Goal: Task Accomplishment & Management: Complete application form

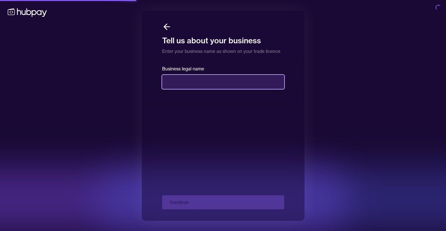
click at [203, 87] on input "text" at bounding box center [223, 82] width 122 height 14
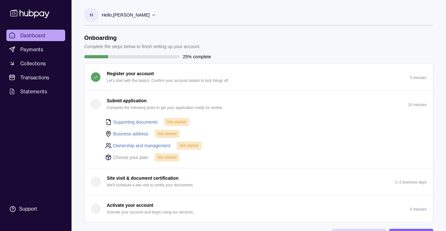
click at [155, 146] on link "Ownership and management" at bounding box center [141, 145] width 57 height 7
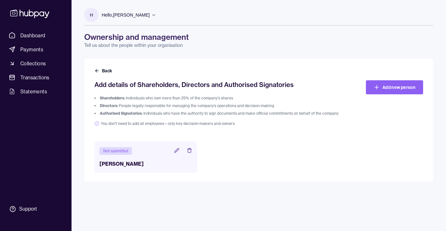
click at [177, 149] on icon at bounding box center [176, 150] width 5 height 5
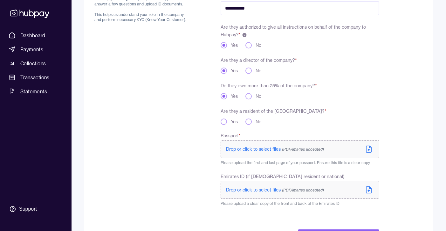
scroll to position [91, 0]
click at [226, 119] on button "Yes" at bounding box center [224, 120] width 6 height 6
click at [257, 190] on span "Drop or click to select files (PDF/Images accepted)" at bounding box center [275, 189] width 98 height 6
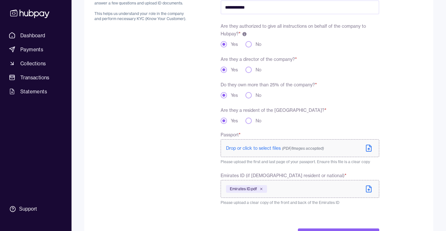
click at [275, 149] on span "Drop or click to select files (PDF/Images accepted)" at bounding box center [275, 148] width 98 height 6
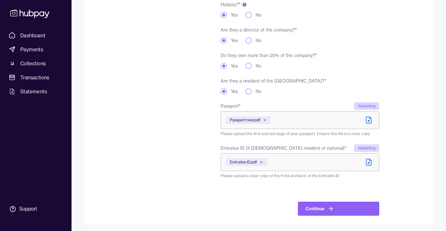
scroll to position [122, 0]
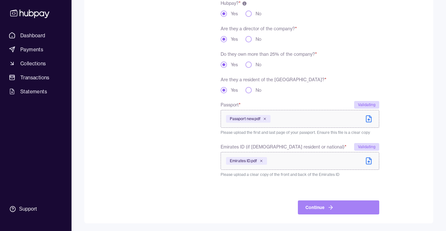
click at [332, 205] on icon "submit" at bounding box center [331, 207] width 6 height 6
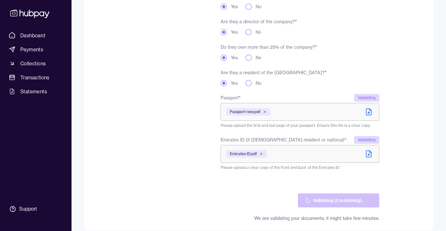
scroll to position [136, 0]
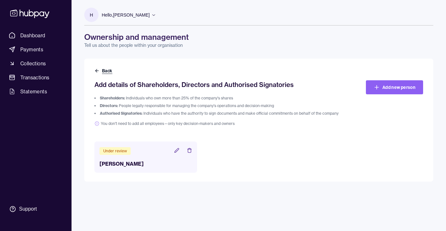
click at [102, 72] on button "Back" at bounding box center [103, 70] width 19 height 6
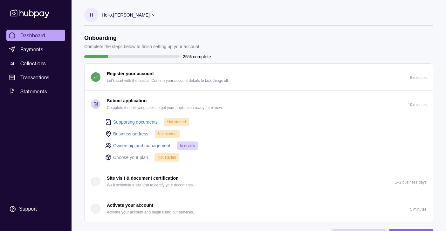
click at [138, 134] on link "Business address" at bounding box center [130, 133] width 35 height 7
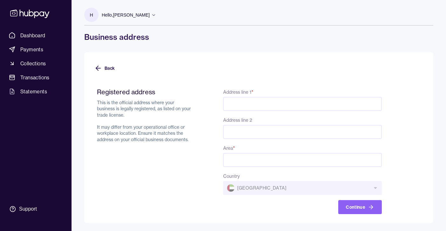
click at [276, 99] on input "Address line 1 *" at bounding box center [302, 104] width 159 height 14
click at [267, 128] on input "Address line 2" at bounding box center [302, 132] width 159 height 14
click at [238, 160] on input "Area *" at bounding box center [302, 160] width 159 height 14
click at [240, 103] on input "Address line 1 *" at bounding box center [302, 104] width 159 height 14
paste input "**********"
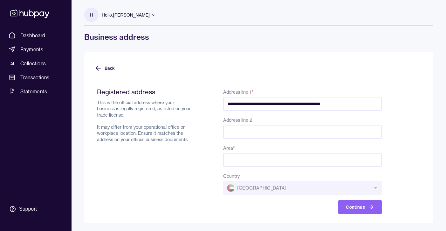
type input "**********"
click at [274, 161] on input "Area *" at bounding box center [302, 160] width 159 height 14
type input "*******"
click at [365, 103] on input "**********" at bounding box center [302, 104] width 159 height 14
type input "**********"
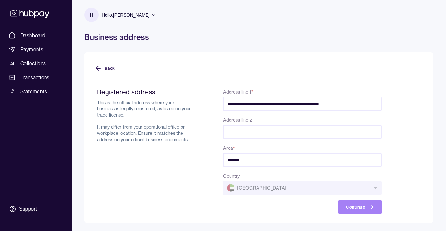
click at [358, 204] on button "Continue" at bounding box center [360, 207] width 44 height 14
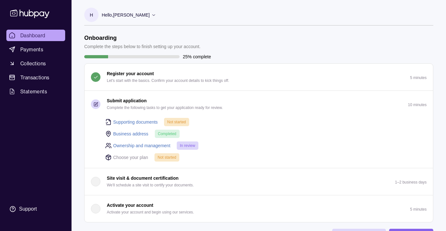
click at [149, 122] on link "Supporting documents" at bounding box center [135, 121] width 45 height 7
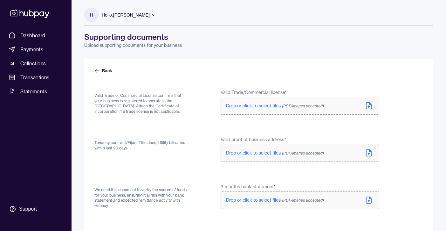
click at [254, 105] on span "Drop or click to select files (PDF/Images accepted)" at bounding box center [275, 106] width 98 height 6
click at [260, 102] on p "Drop or click to select files (PDF/Images accepted)" at bounding box center [275, 105] width 98 height 6
click at [261, 153] on span "Drop or click to select files (PDF/Images accepted)" at bounding box center [275, 154] width 98 height 6
click at [279, 150] on label "Drop or click to select files (PDF/Images accepted)" at bounding box center [300, 154] width 159 height 18
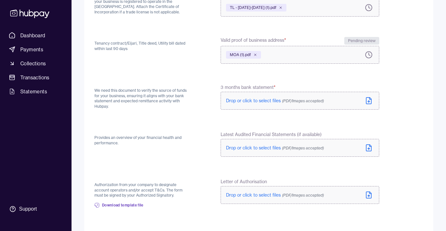
scroll to position [107, 0]
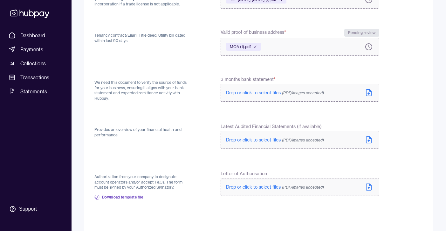
click at [249, 93] on span "Drop or click to select files (PDF/Images accepted)" at bounding box center [275, 93] width 98 height 6
click at [368, 93] on icon at bounding box center [369, 94] width 8 height 8
click at [370, 91] on icon at bounding box center [368, 94] width 5 height 6
click at [424, 21] on div "Back Valid Trade or Commercial License confirms that your business is registere…" at bounding box center [258, 106] width 349 height 310
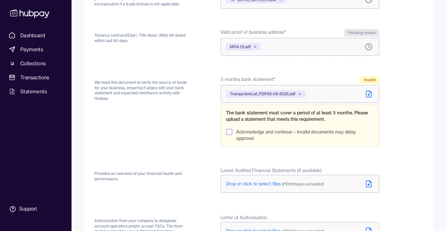
click at [367, 92] on icon at bounding box center [369, 94] width 8 height 8
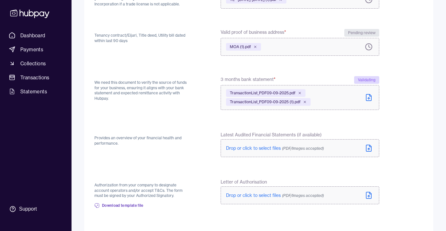
click at [364, 95] on div "TransactionList_PDF09-09-2025.pdf TransactionList_PDF09-09-2025 (1).pdf" at bounding box center [300, 97] width 148 height 24
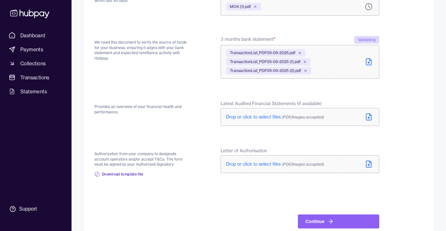
scroll to position [161, 0]
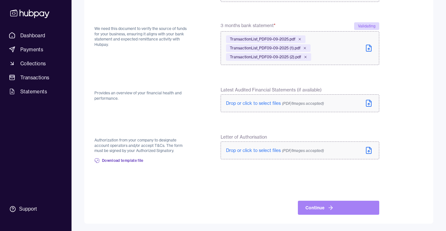
click at [333, 205] on icon at bounding box center [331, 207] width 6 height 6
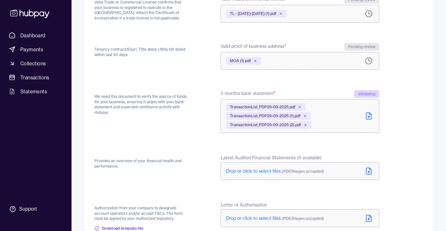
scroll to position [0, 0]
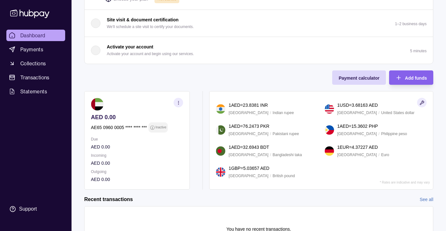
scroll to position [165, 0]
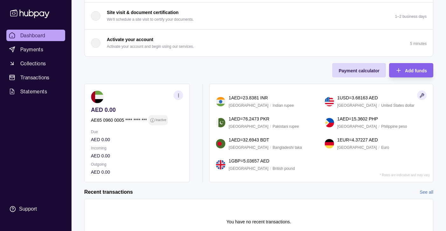
click at [181, 94] on section "button" at bounding box center [179, 95] width 10 height 10
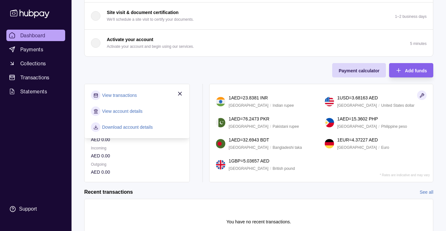
click at [143, 111] on section "View account details" at bounding box center [137, 111] width 92 height 10
click at [133, 109] on link "View account details" at bounding box center [122, 110] width 40 height 7
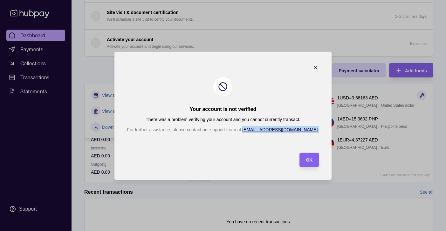
drag, startPoint x: 301, startPoint y: 130, endPoint x: 264, endPoint y: 131, distance: 36.9
click at [264, 131] on section "Your account is not verified There was a problem verifying your account and you…" at bounding box center [223, 116] width 218 height 128
copy p "[EMAIL_ADDRESS][DOMAIN_NAME] ."
click at [251, 145] on div at bounding box center [223, 142] width 192 height 13
click at [306, 163] on div "OK" at bounding box center [309, 160] width 7 height 8
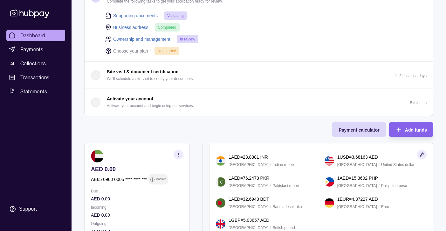
scroll to position [0, 0]
